Goal: Browse casually

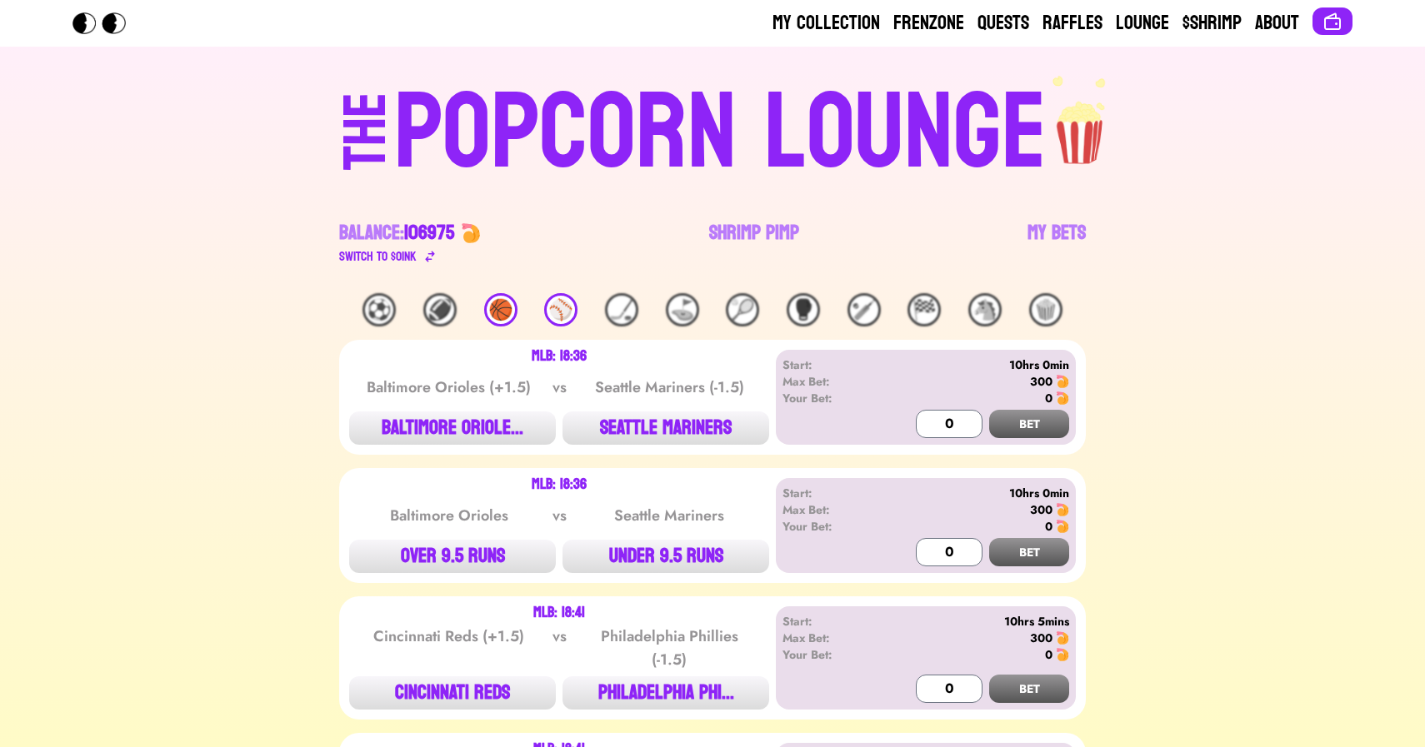
click at [557, 319] on div "⚾️" at bounding box center [560, 309] width 33 height 33
click at [515, 313] on div "🏀" at bounding box center [500, 309] width 33 height 33
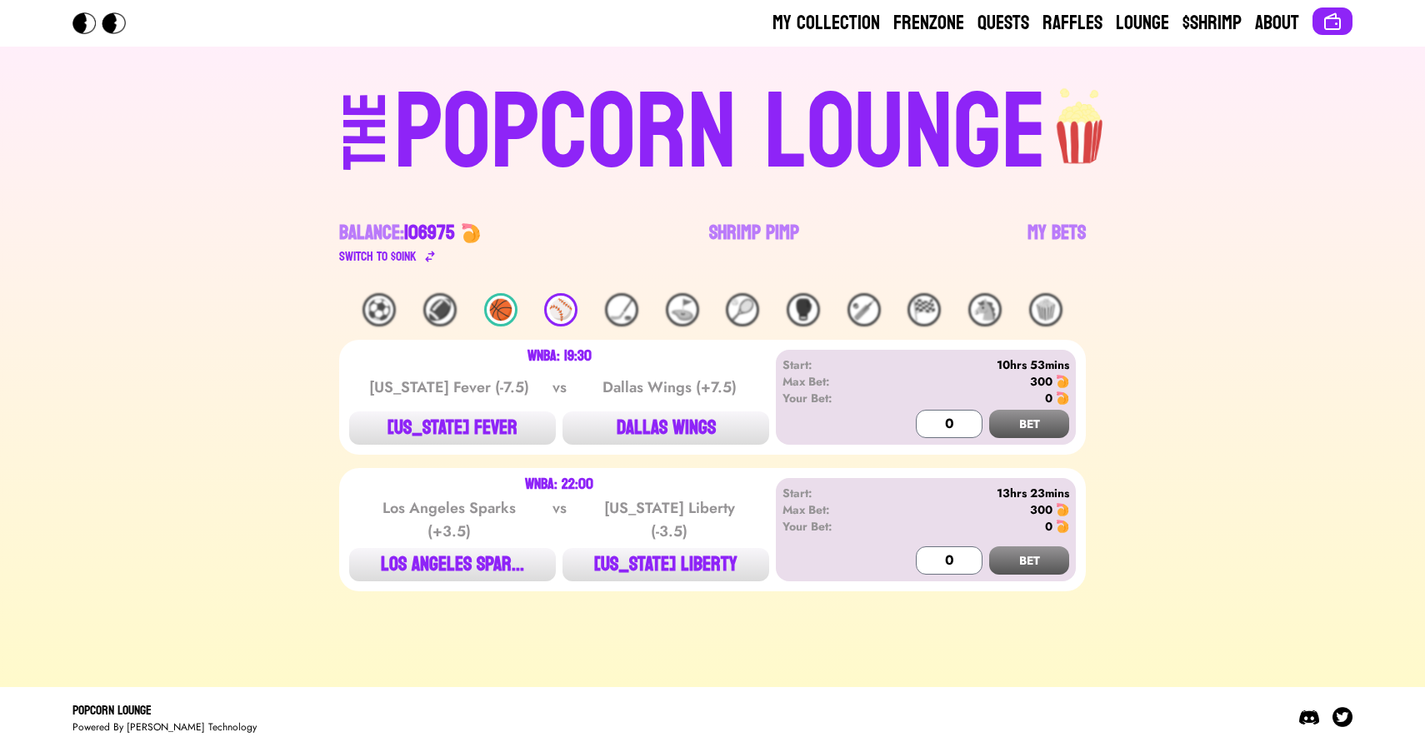
click at [506, 310] on div "🏀" at bounding box center [500, 309] width 33 height 33
